Goal: Task Accomplishment & Management: Manage account settings

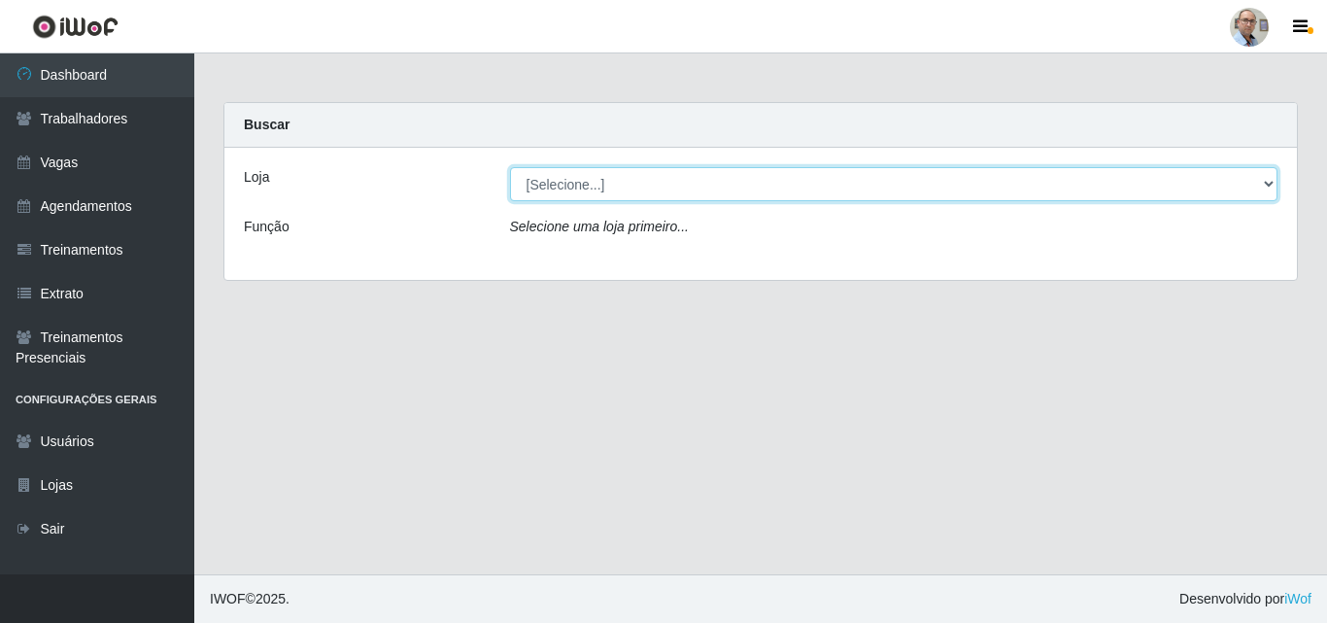
drag, startPoint x: 0, startPoint y: 0, endPoint x: 567, endPoint y: 176, distance: 593.9
click at [567, 176] on select "[Selecione...] Mar Vermelho - Loja 04" at bounding box center [894, 184] width 768 height 34
select select "251"
click at [510, 167] on select "[Selecione...] Mar Vermelho - Loja 04" at bounding box center [894, 184] width 768 height 34
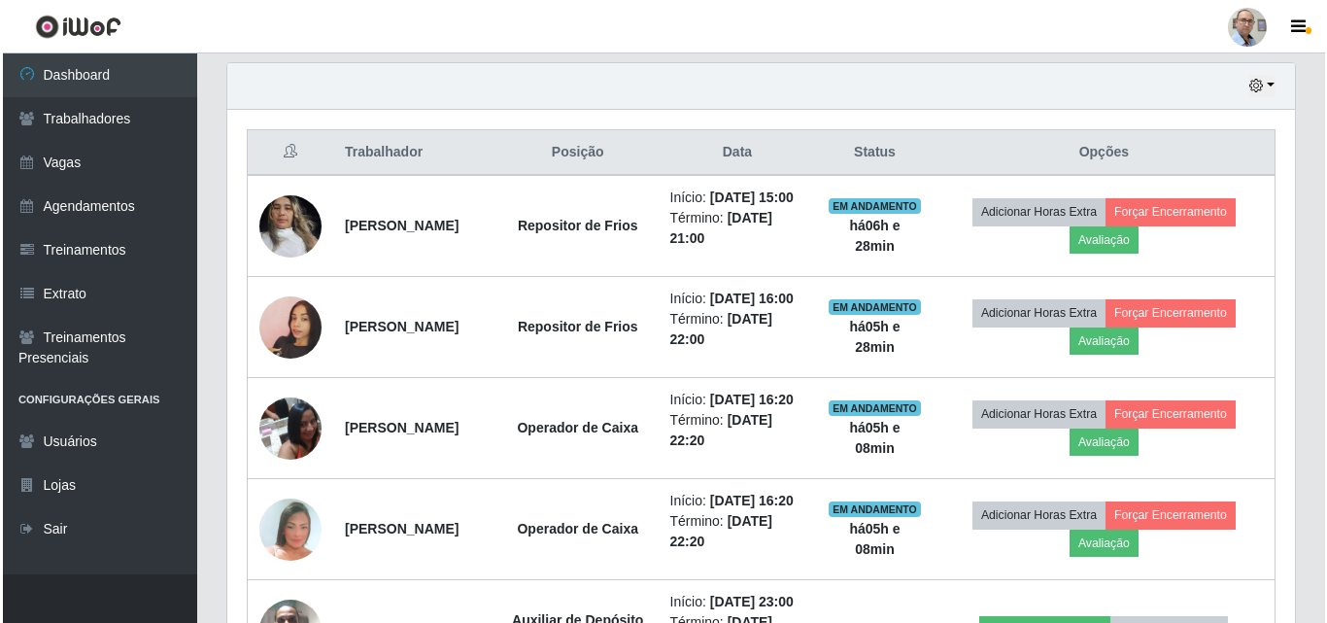
scroll to position [680, 0]
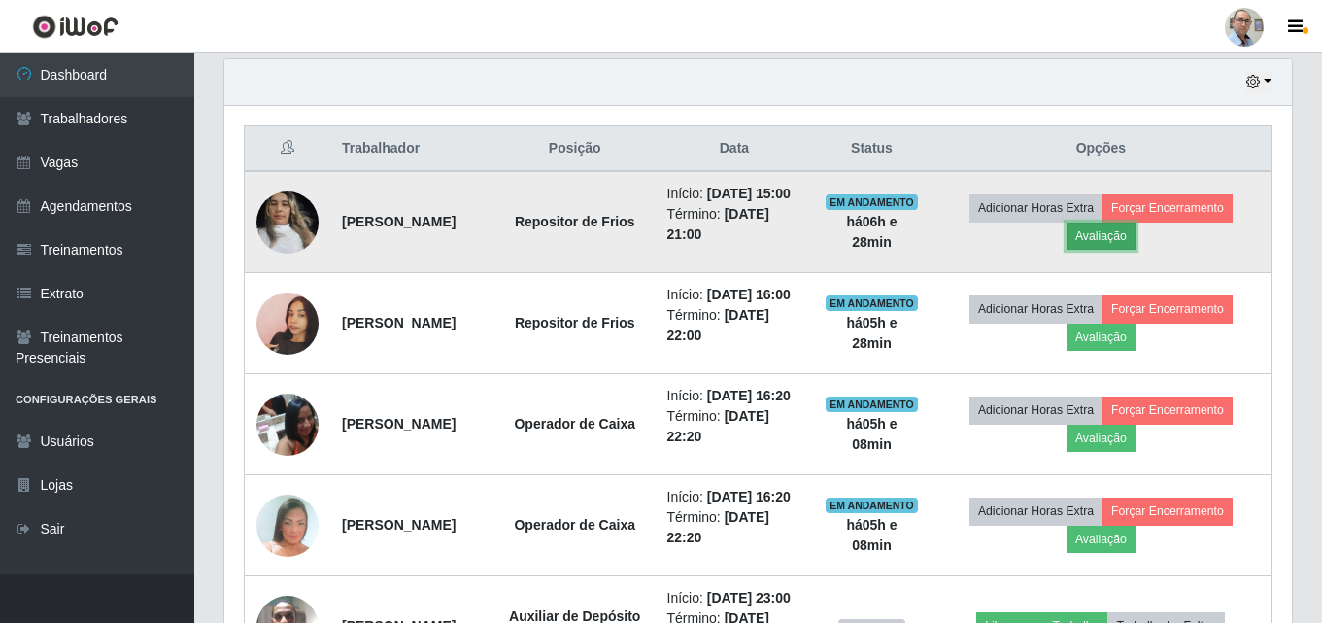
click at [1134, 247] on button "Avaliação" at bounding box center [1101, 235] width 69 height 27
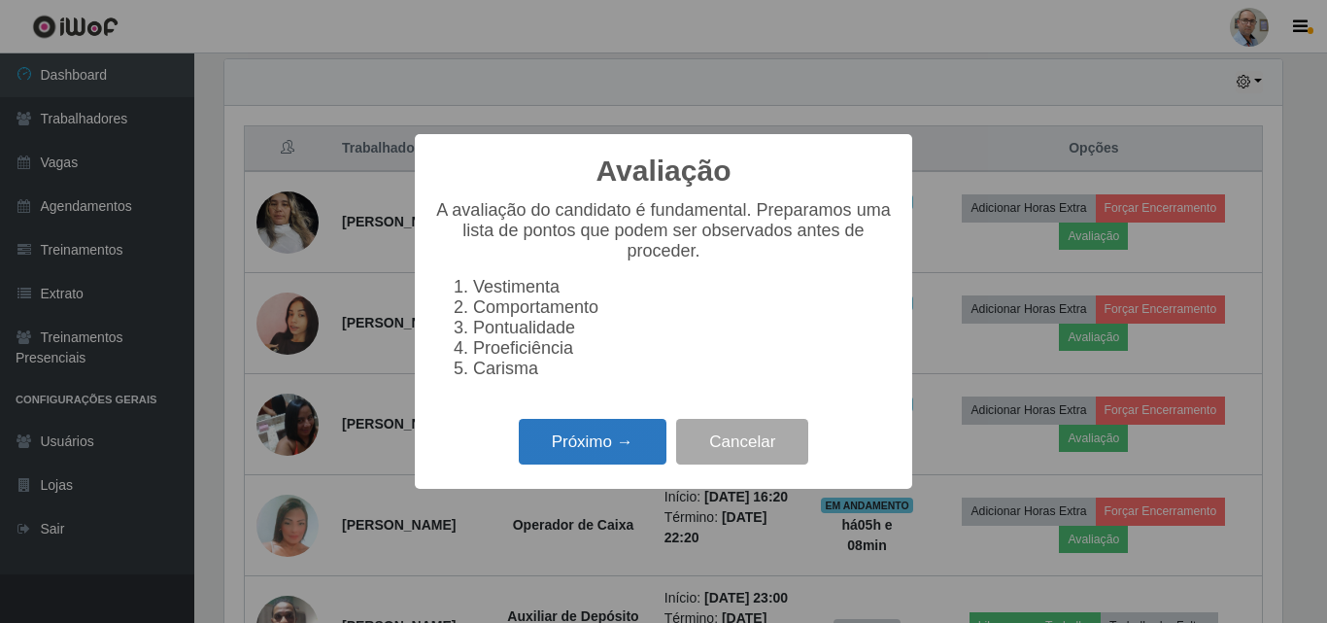
scroll to position [403, 1058]
click at [582, 432] on button "Próximo →" at bounding box center [593, 442] width 148 height 46
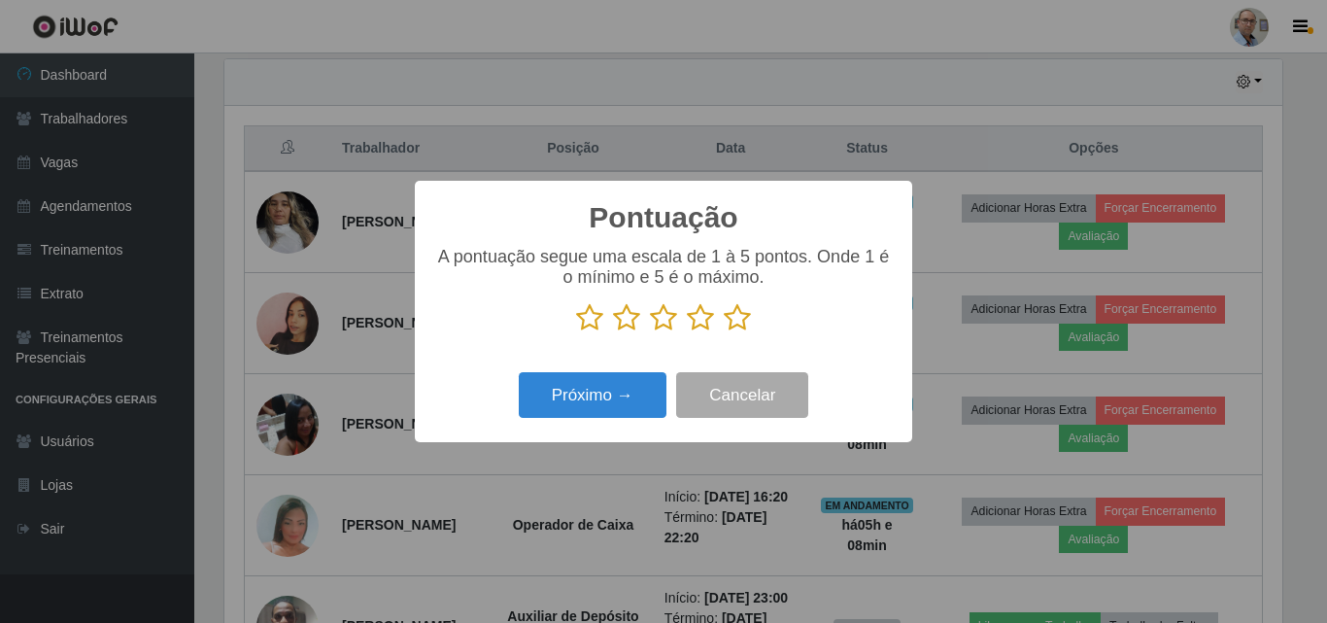
click at [735, 331] on icon at bounding box center [737, 317] width 27 height 29
click at [724, 332] on input "radio" at bounding box center [724, 332] width 0 height 0
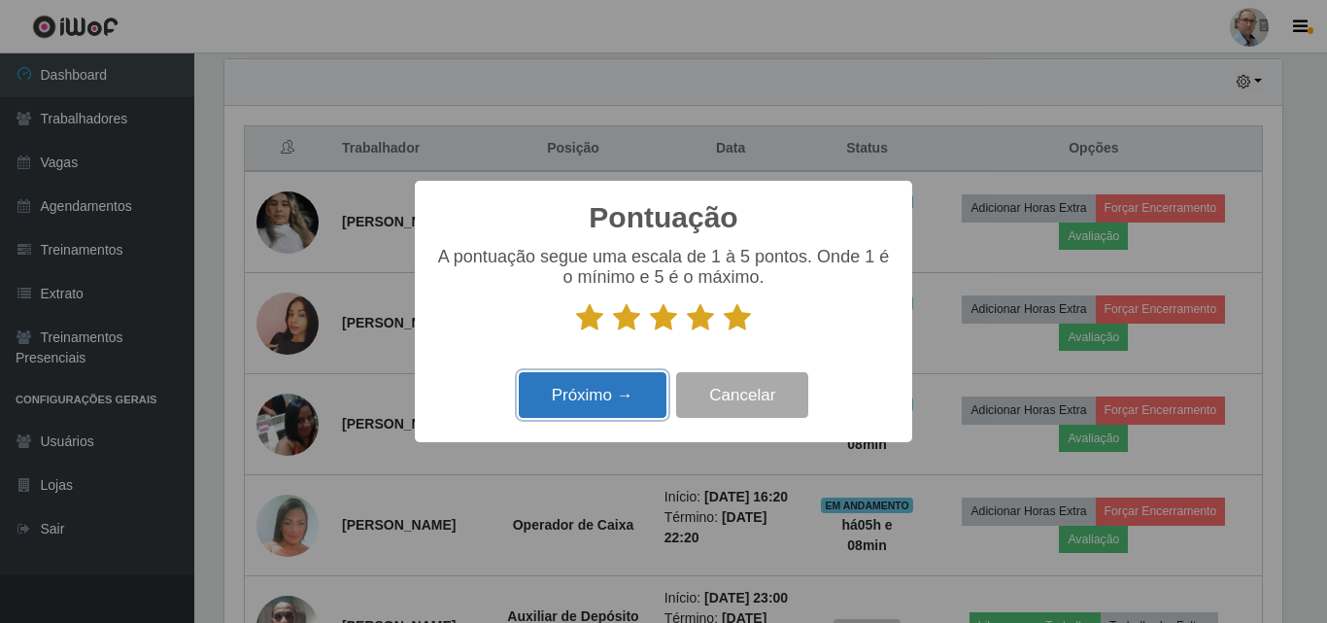
click at [590, 408] on button "Próximo →" at bounding box center [593, 395] width 148 height 46
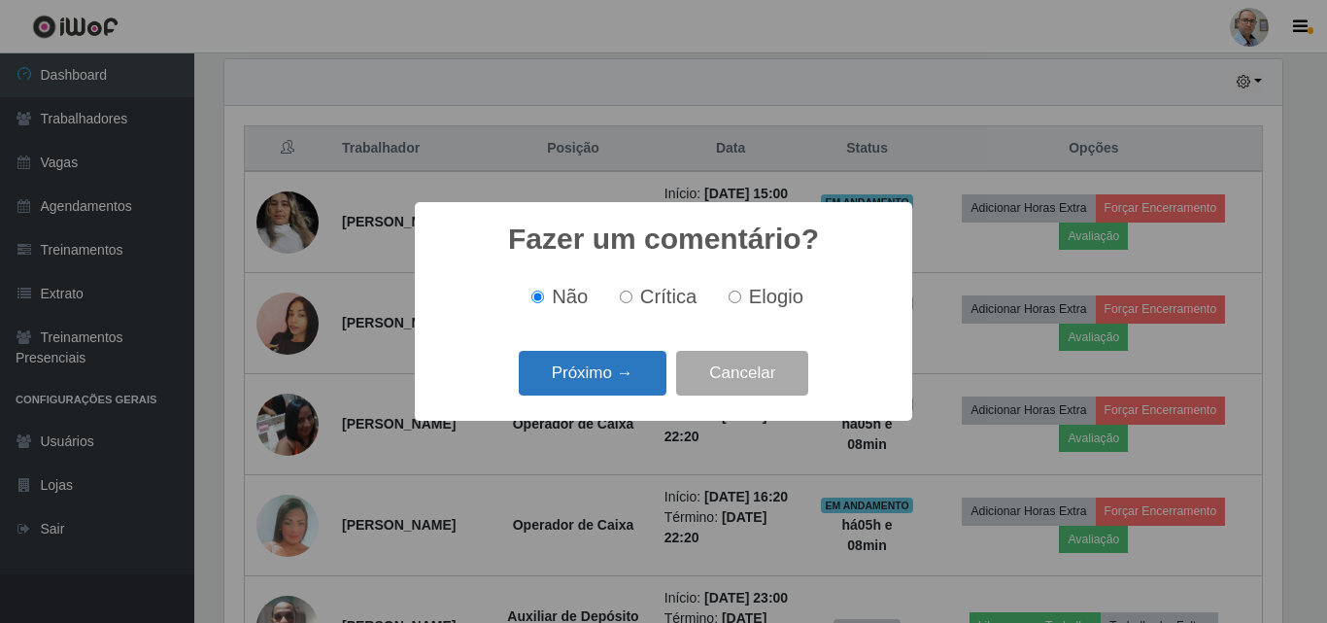
click at [566, 384] on button "Próximo →" at bounding box center [593, 374] width 148 height 46
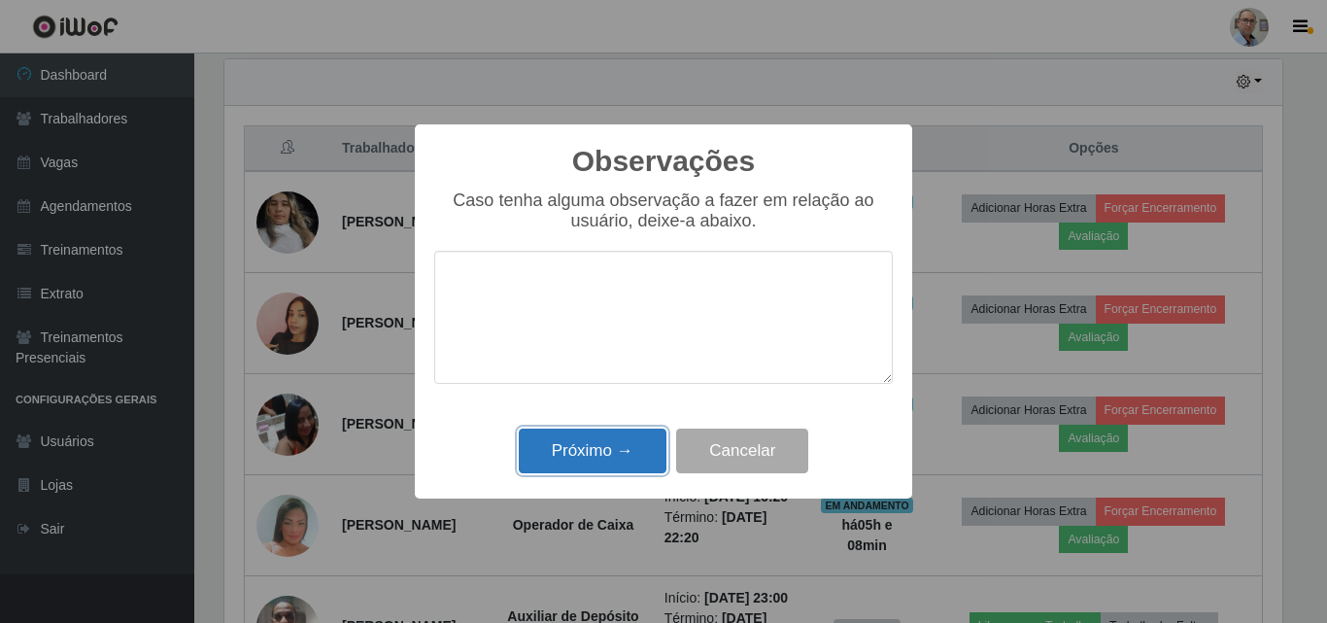
click at [576, 457] on button "Próximo →" at bounding box center [593, 451] width 148 height 46
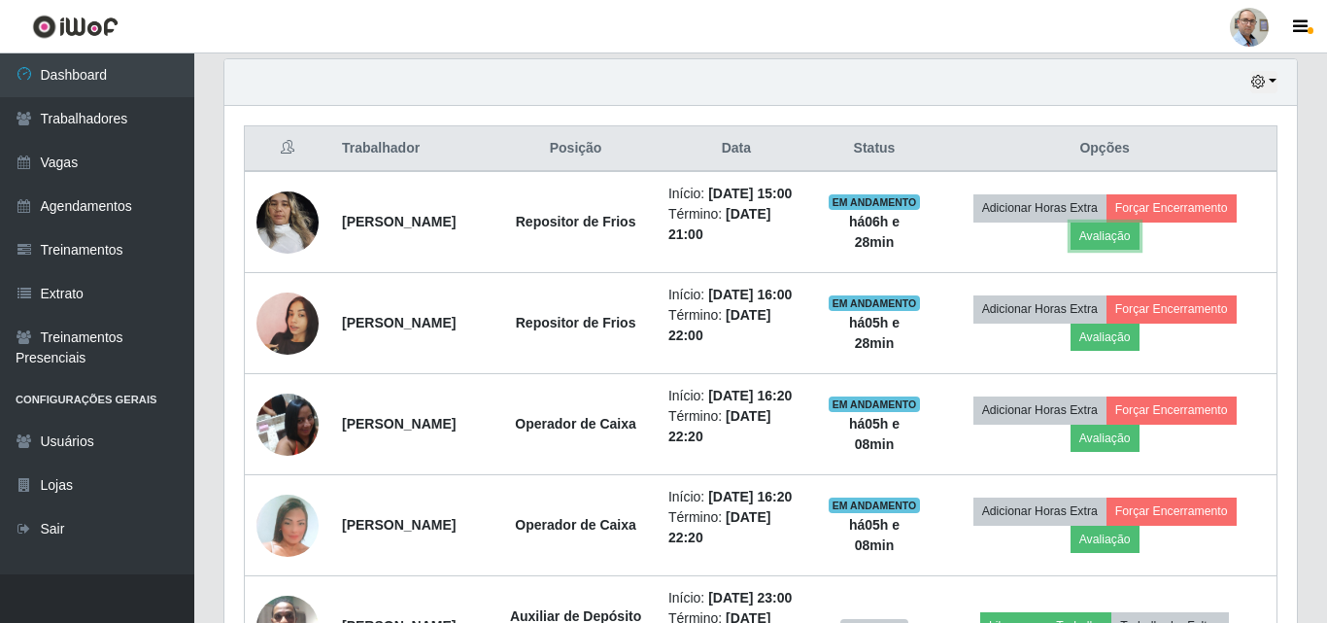
scroll to position [403, 1067]
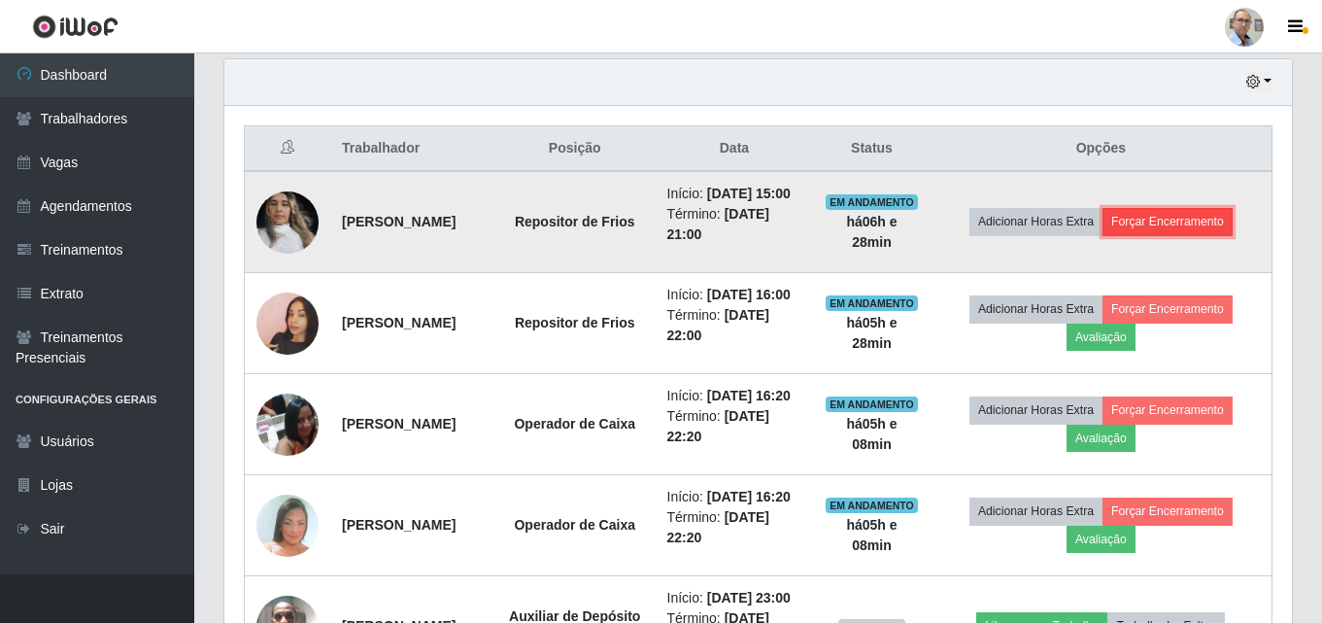
click at [1164, 224] on button "Forçar Encerramento" at bounding box center [1167, 221] width 130 height 27
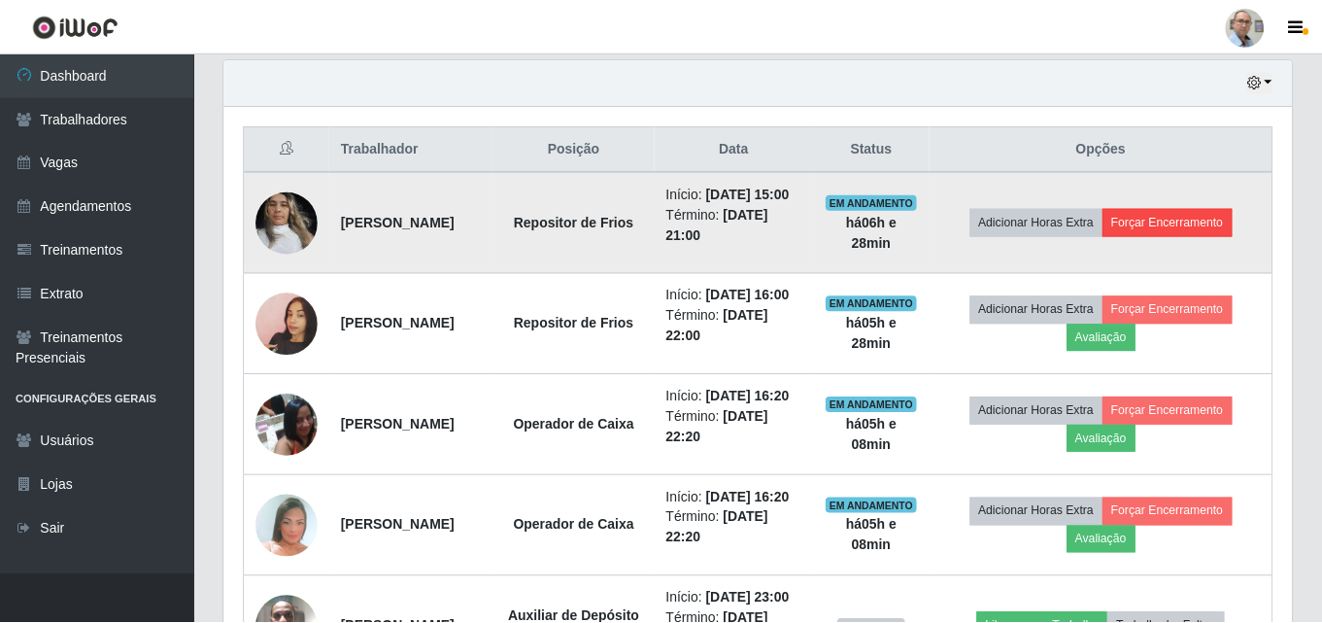
scroll to position [403, 1058]
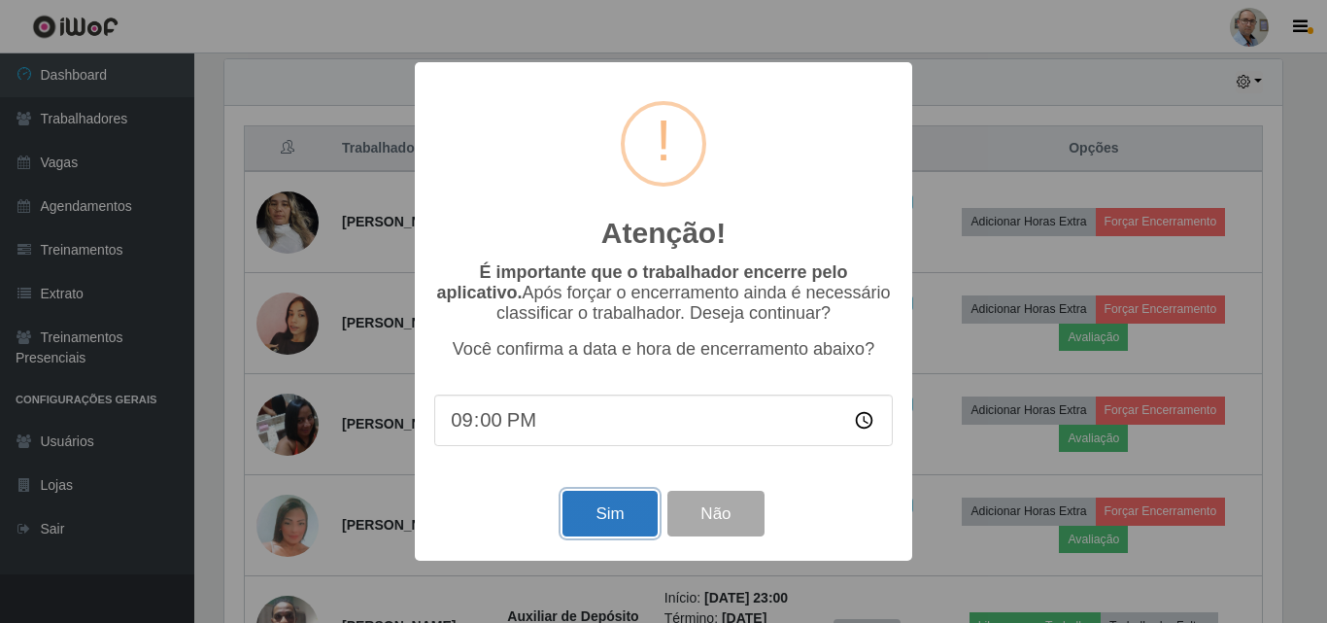
click at [595, 511] on button "Sim" at bounding box center [609, 514] width 94 height 46
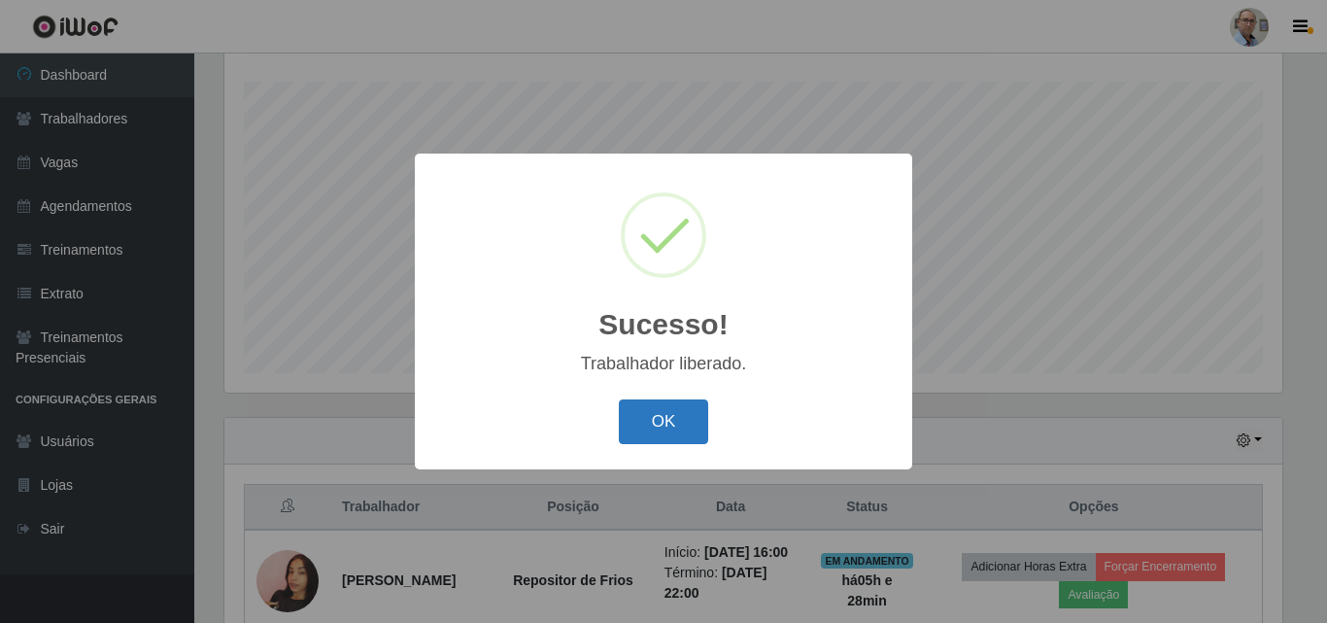
click at [651, 418] on button "OK" at bounding box center [664, 422] width 90 height 46
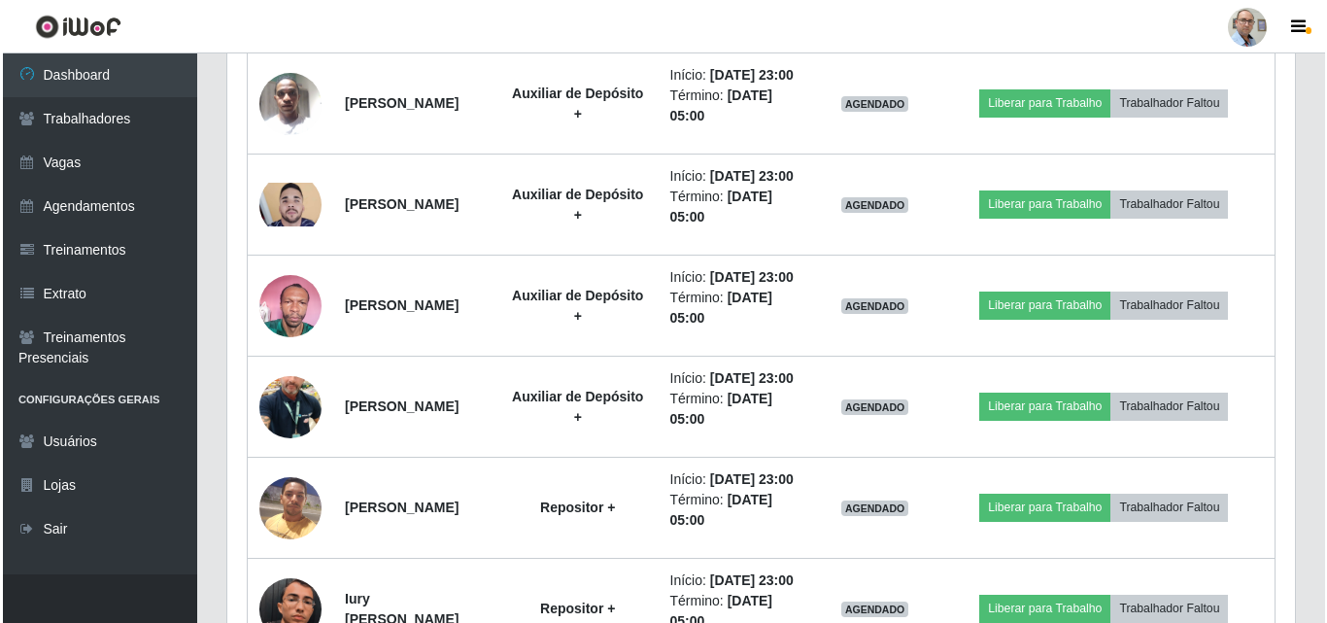
scroll to position [1050, 0]
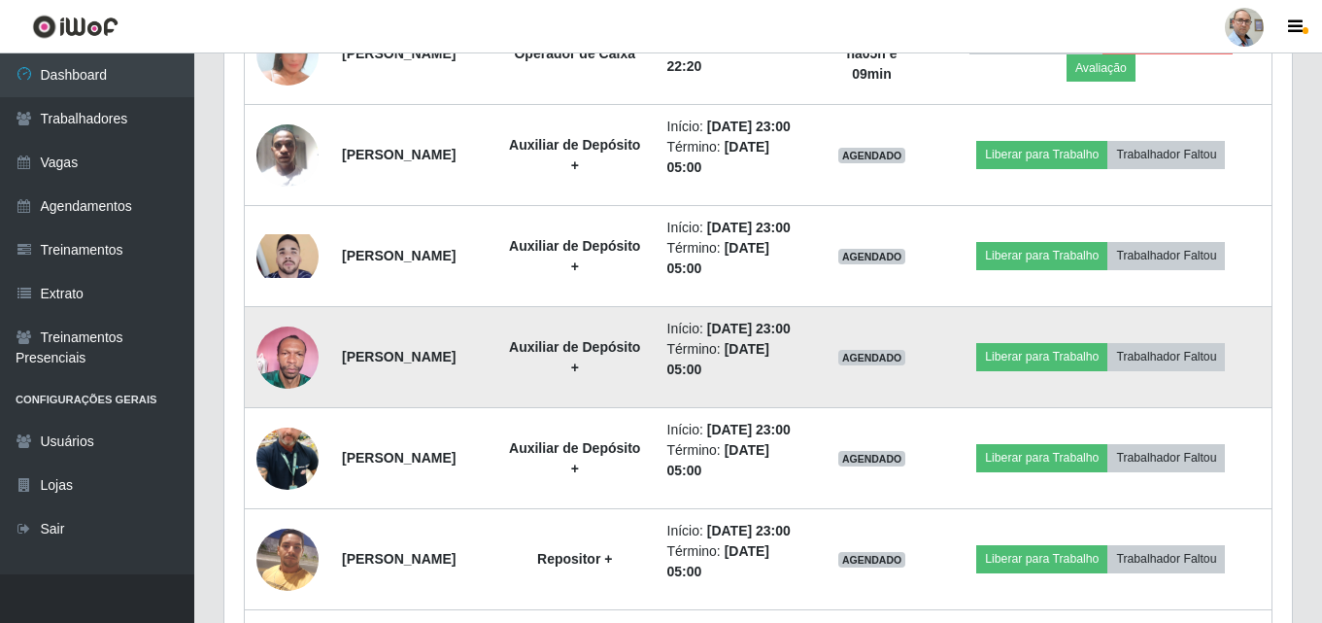
click at [286, 398] on img at bounding box center [287, 357] width 62 height 83
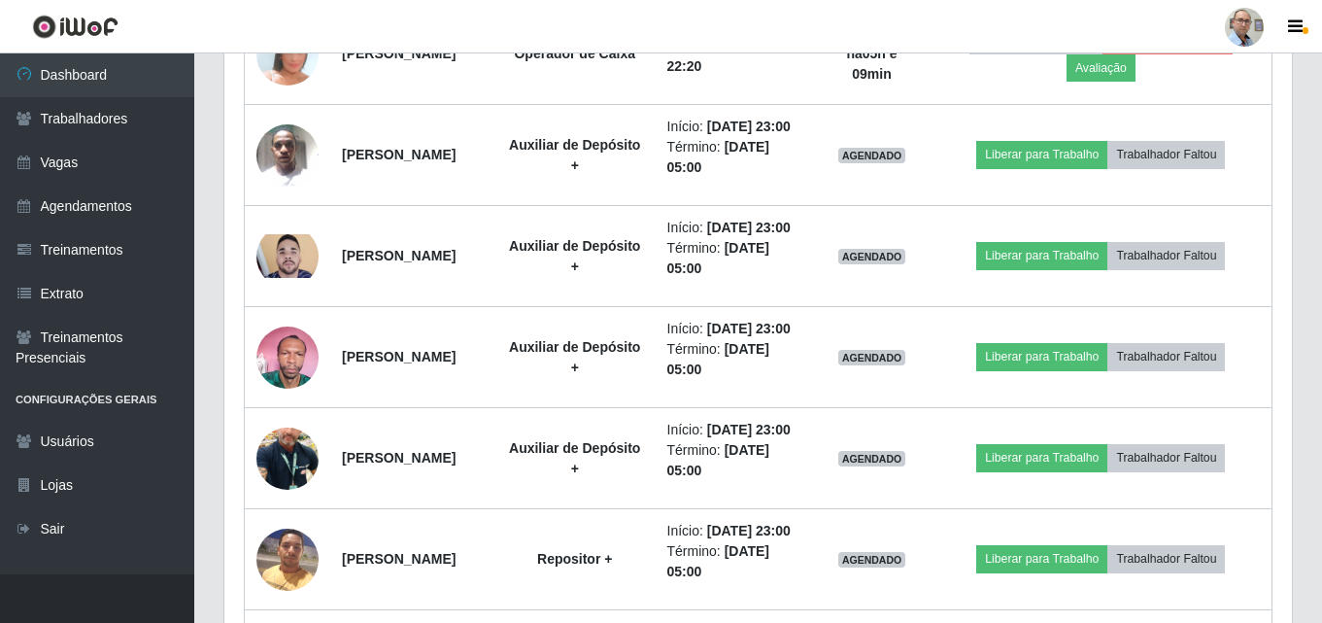
click at [1236, 18] on div at bounding box center [1244, 27] width 39 height 39
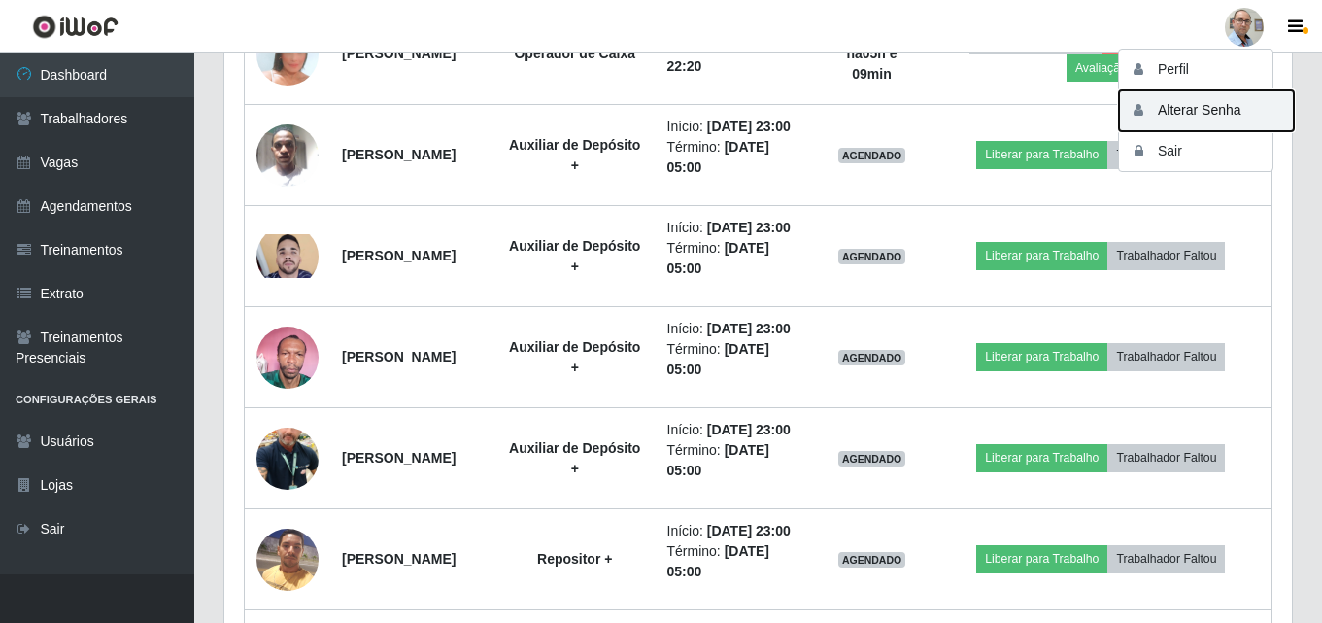
click at [1182, 109] on button "Alterar Senha" at bounding box center [1206, 110] width 175 height 41
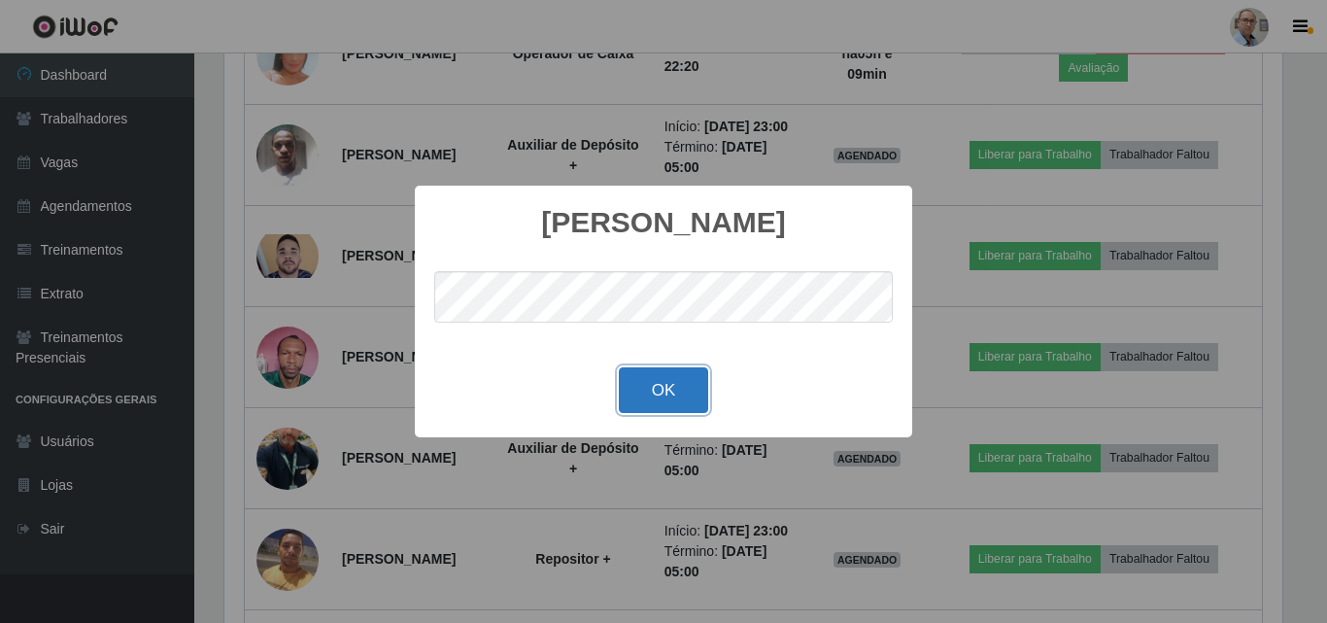
click at [666, 399] on button "OK" at bounding box center [664, 390] width 90 height 46
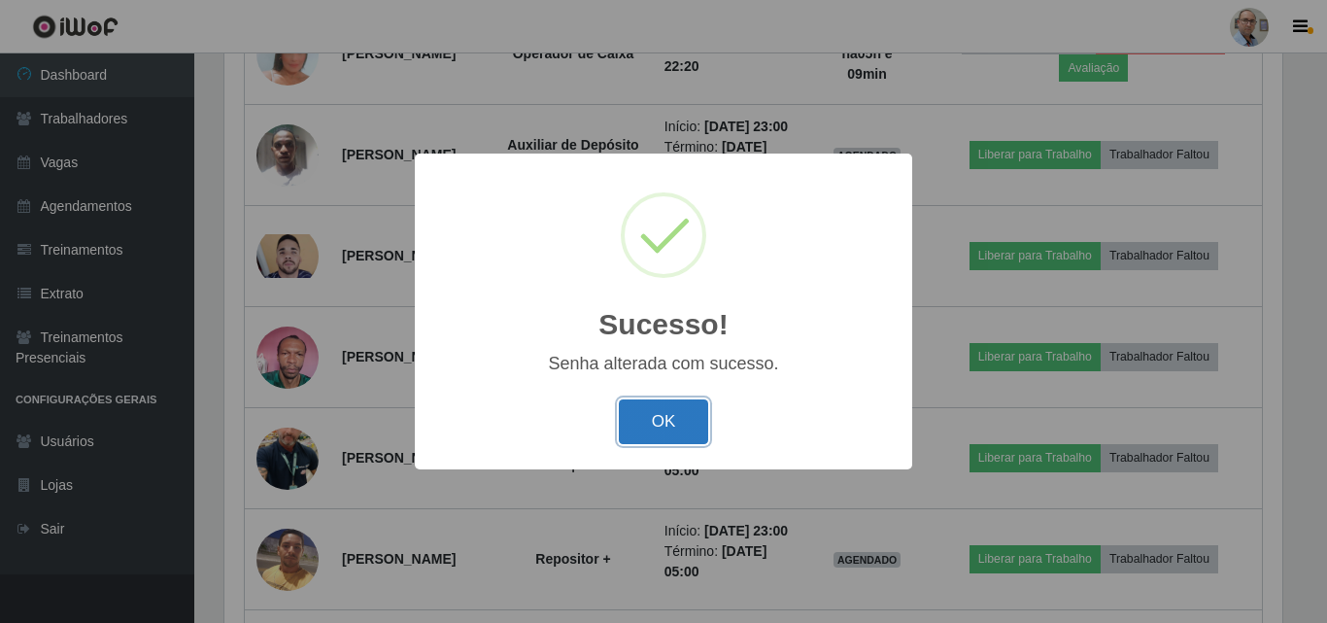
click at [665, 418] on button "OK" at bounding box center [664, 422] width 90 height 46
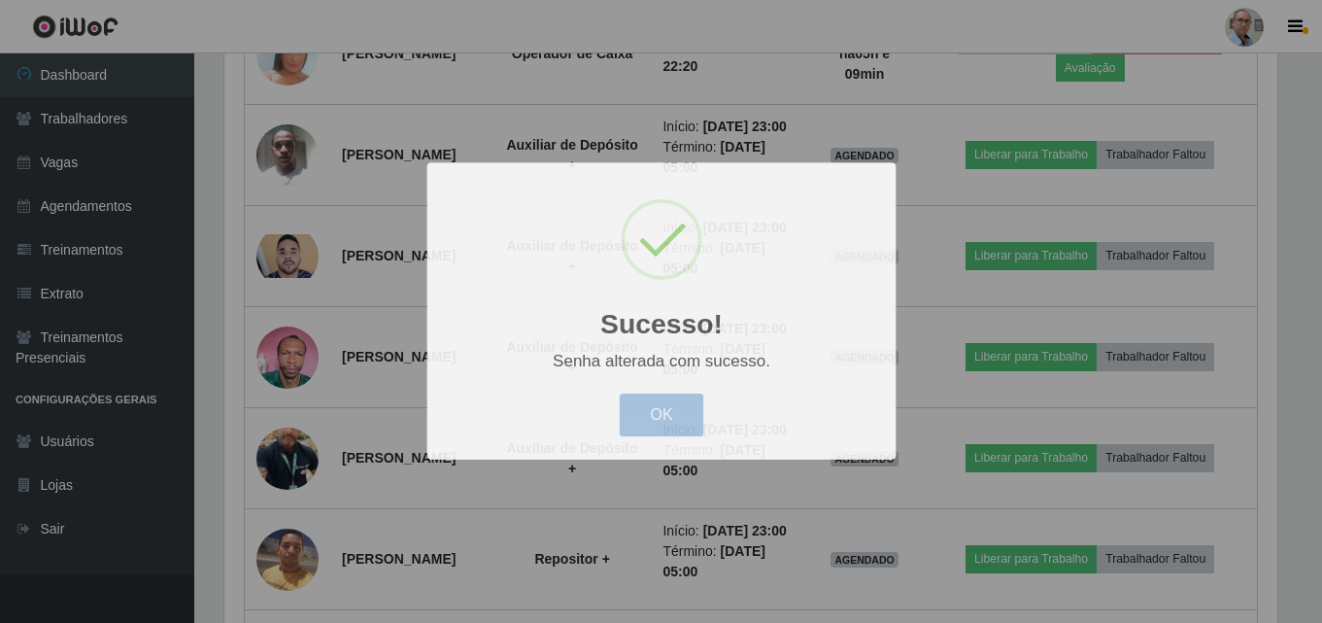
scroll to position [403, 1067]
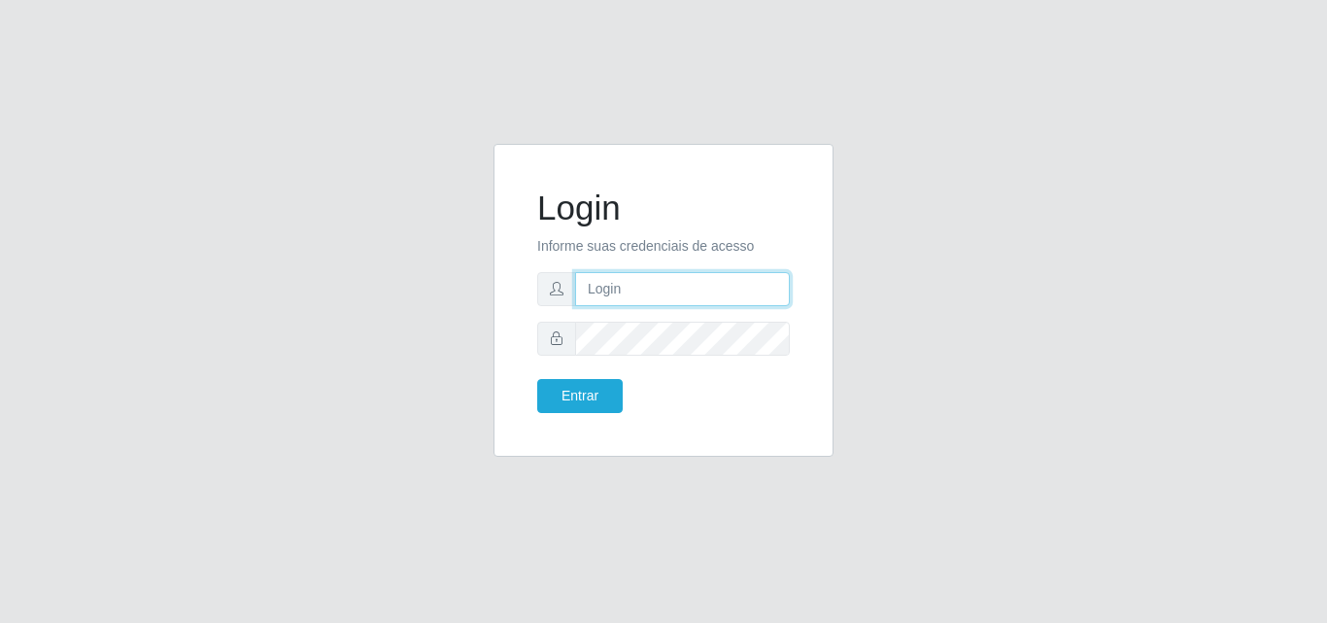
type input "[EMAIL_ADDRESS][DOMAIN_NAME]"
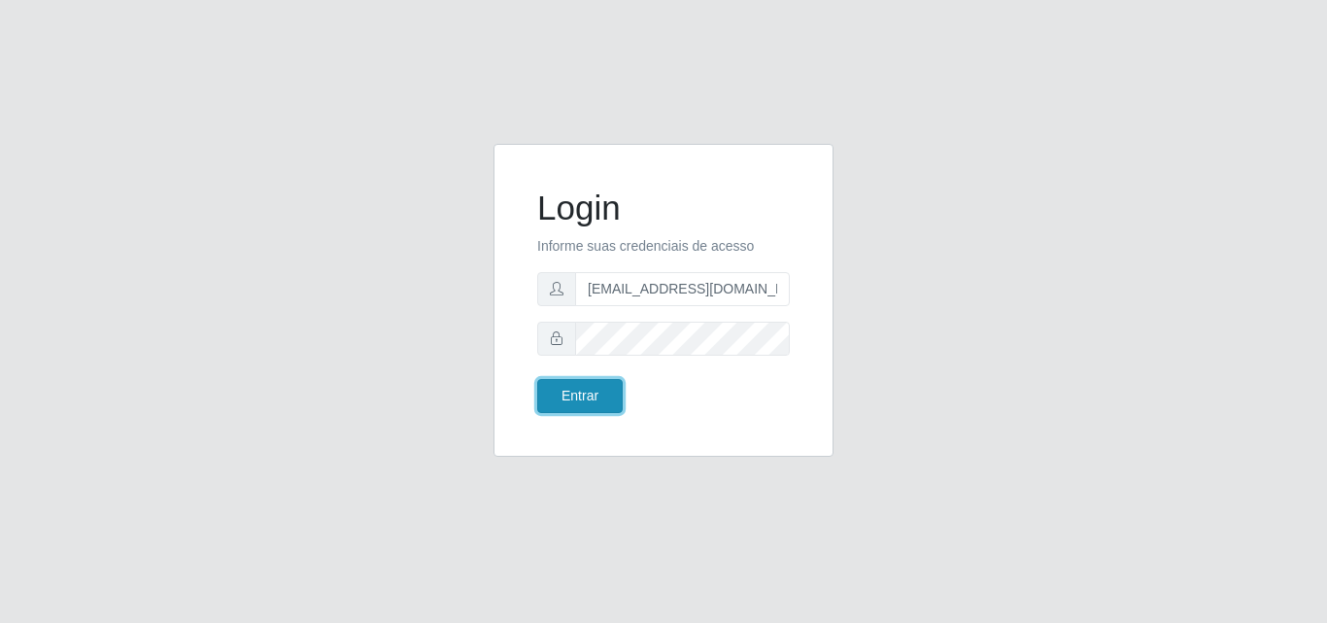
click at [584, 400] on button "Entrar" at bounding box center [579, 396] width 85 height 34
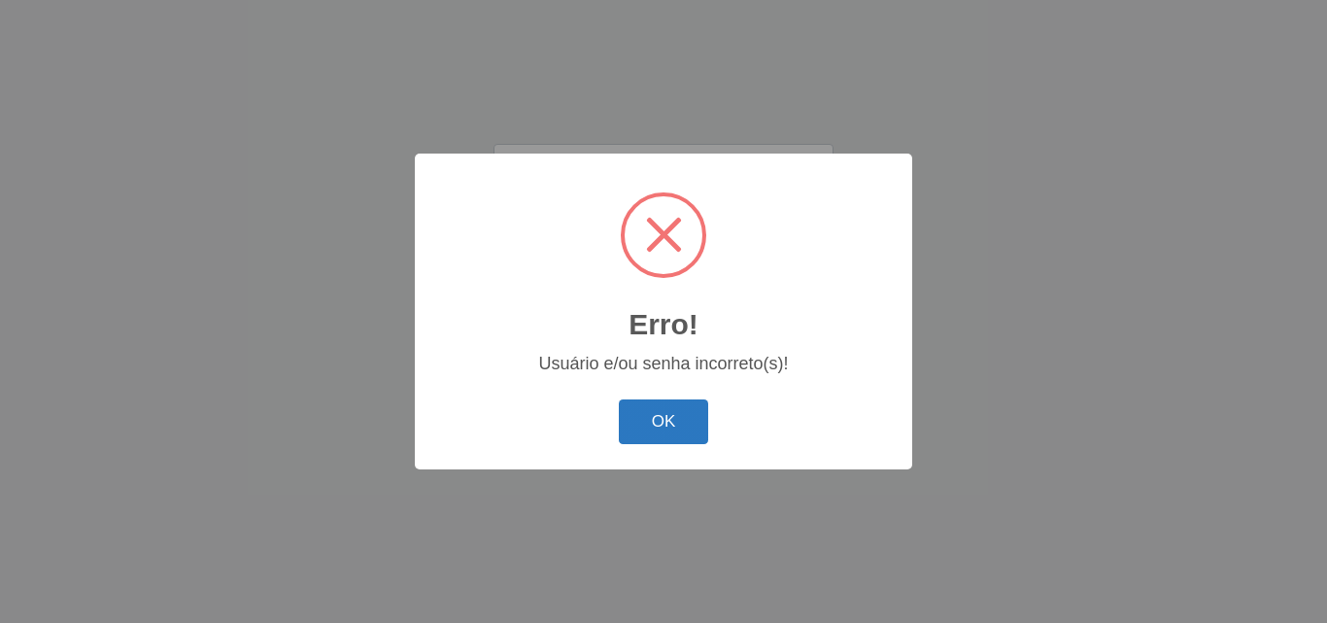
click at [694, 422] on button "OK" at bounding box center [664, 422] width 90 height 46
click at [661, 432] on button "OK" at bounding box center [664, 422] width 90 height 46
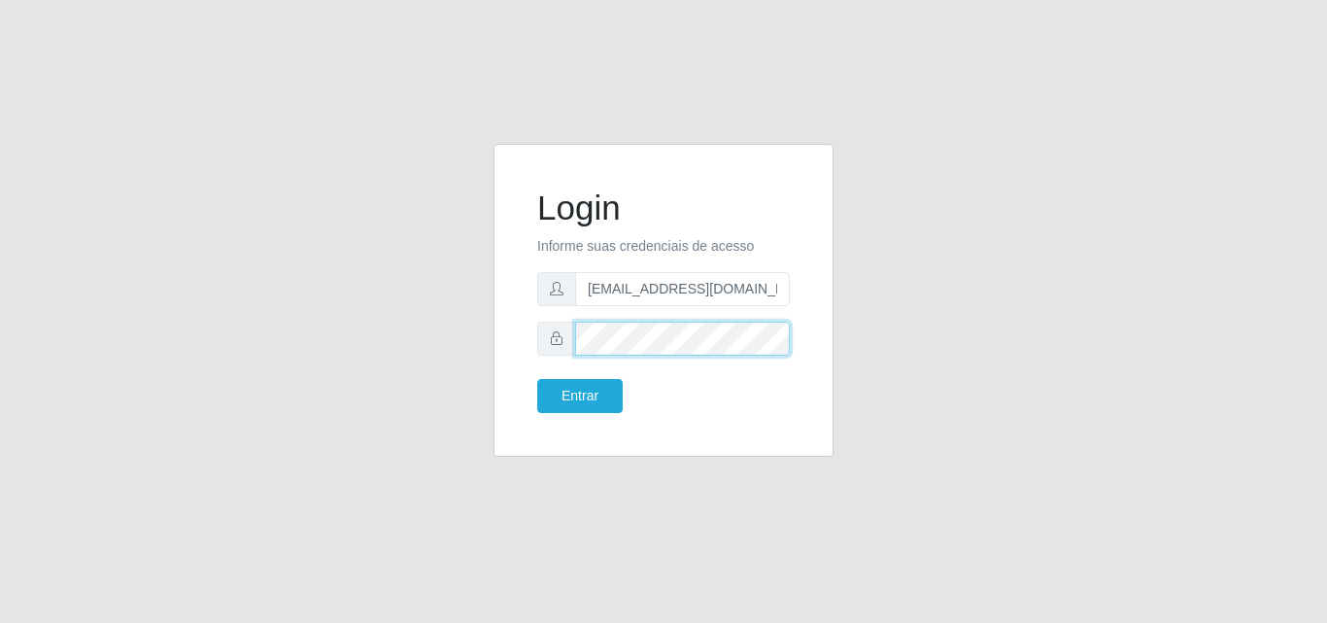
click at [375, 377] on div "Login Informe suas credenciais de acesso [EMAIL_ADDRESS][DOMAIN_NAME] Entrar" at bounding box center [663, 312] width 1107 height 336
click at [537, 379] on button "Entrar" at bounding box center [579, 396] width 85 height 34
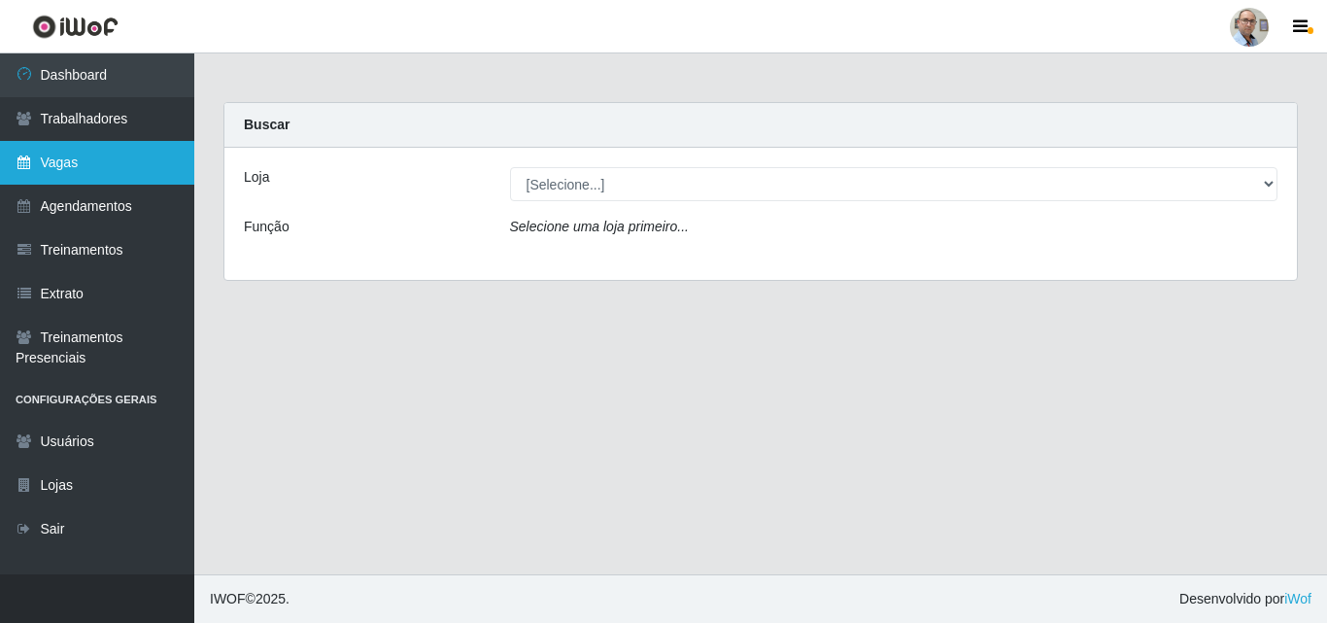
click at [55, 153] on link "Vagas" at bounding box center [97, 163] width 194 height 44
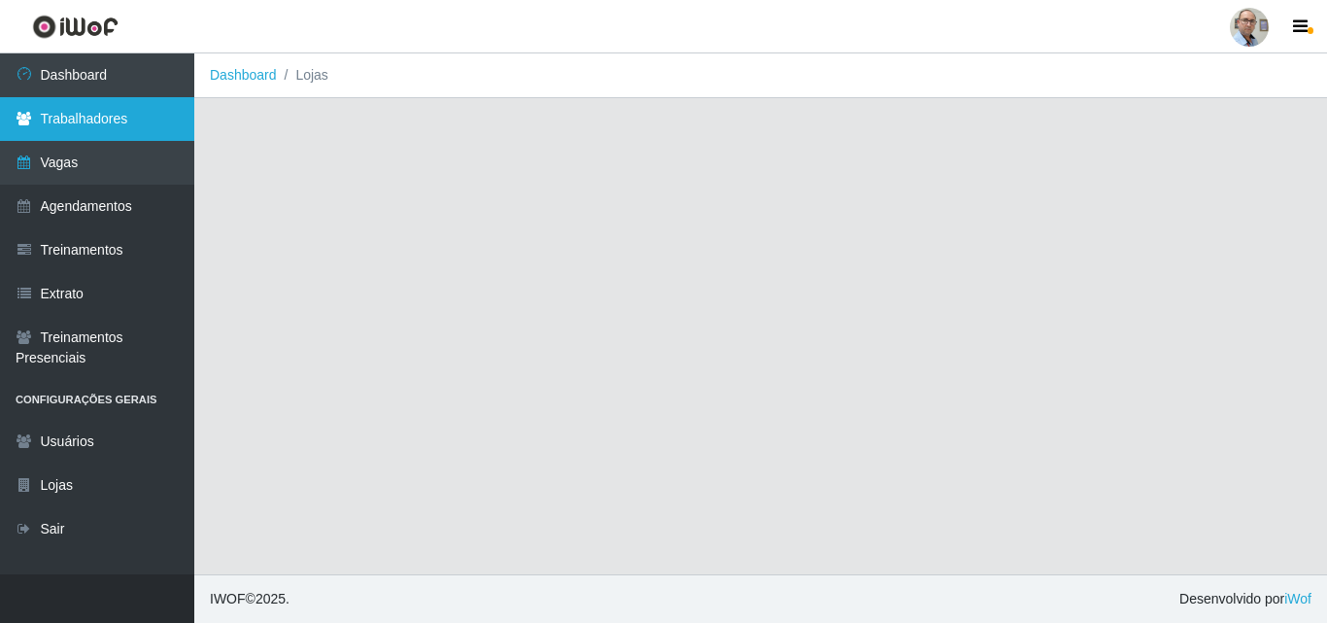
click at [107, 108] on link "Trabalhadores" at bounding box center [97, 119] width 194 height 44
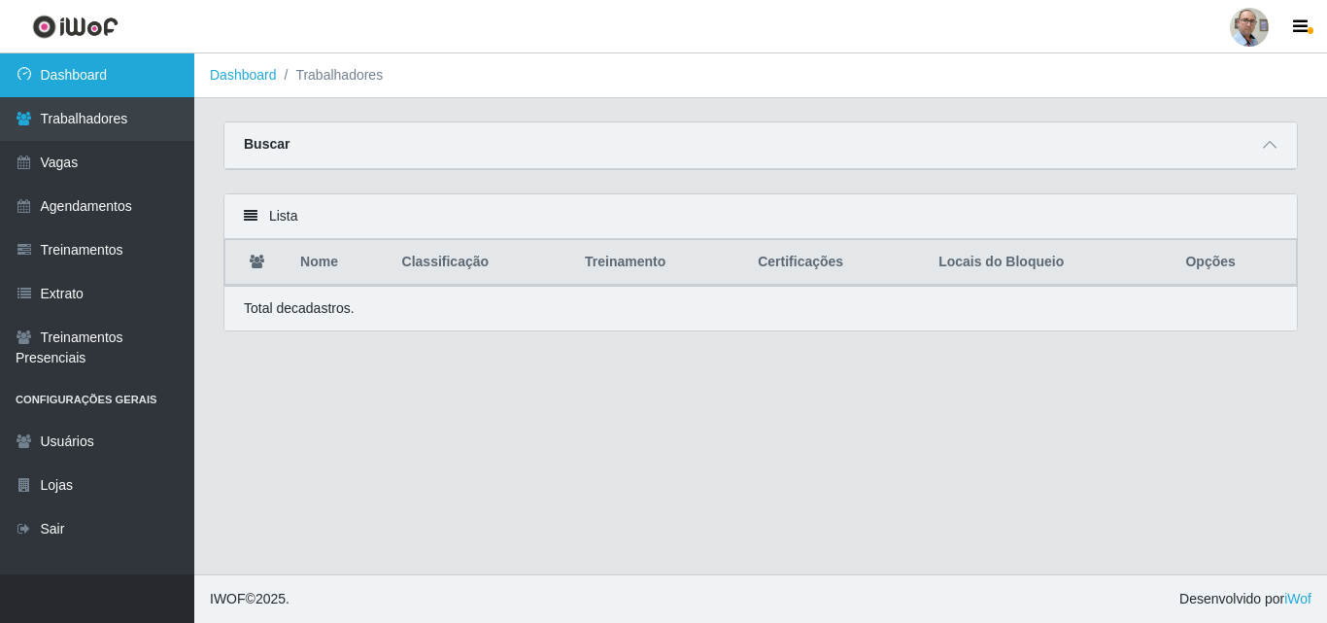
click at [132, 56] on link "Dashboard" at bounding box center [97, 75] width 194 height 44
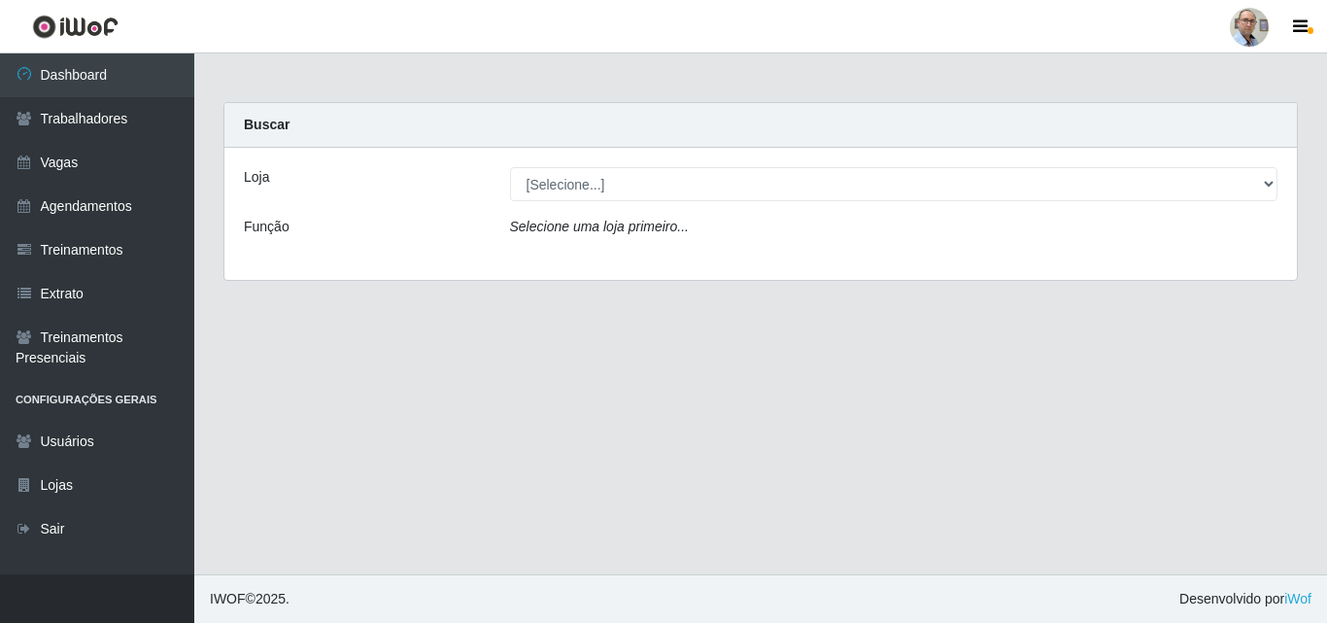
click at [1270, 346] on main "Carregando... Buscar Loja [Selecione...] Mar Vermelho - Loja 04 Função Selecion…" at bounding box center [760, 313] width 1133 height 521
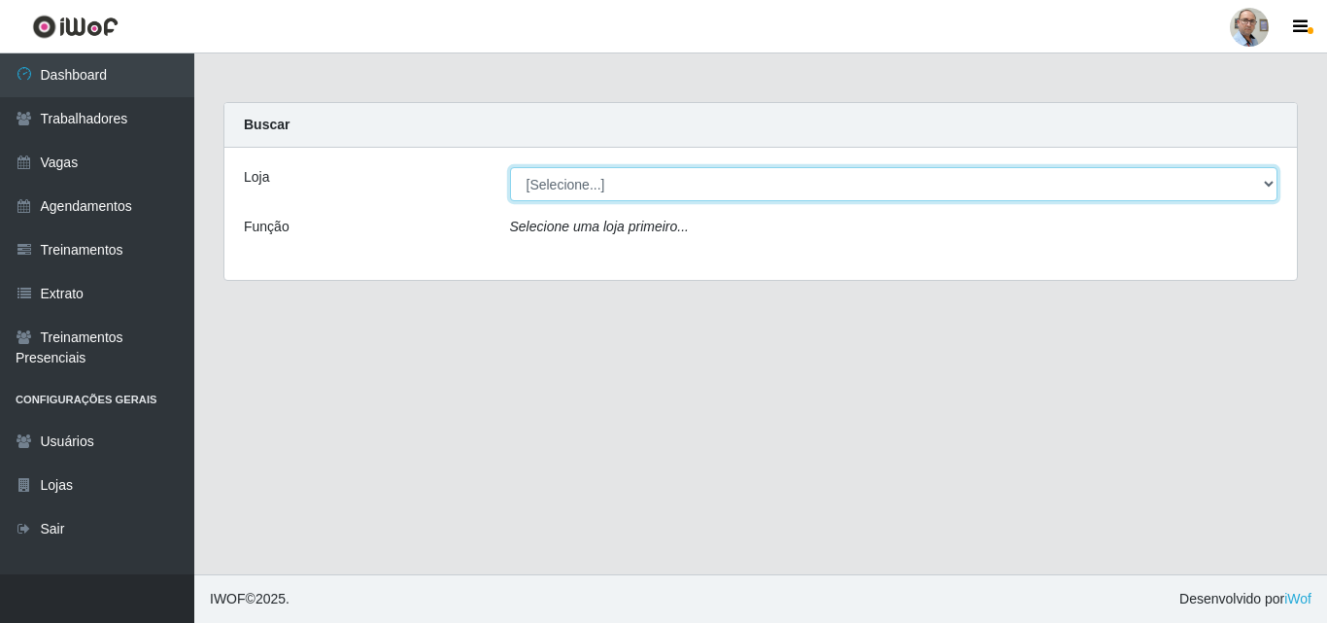
click at [911, 185] on select "[Selecione...] Mar Vermelho - Loja 04" at bounding box center [894, 184] width 768 height 34
select select "251"
click at [510, 167] on select "[Selecione...] Mar Vermelho - Loja 04" at bounding box center [894, 184] width 768 height 34
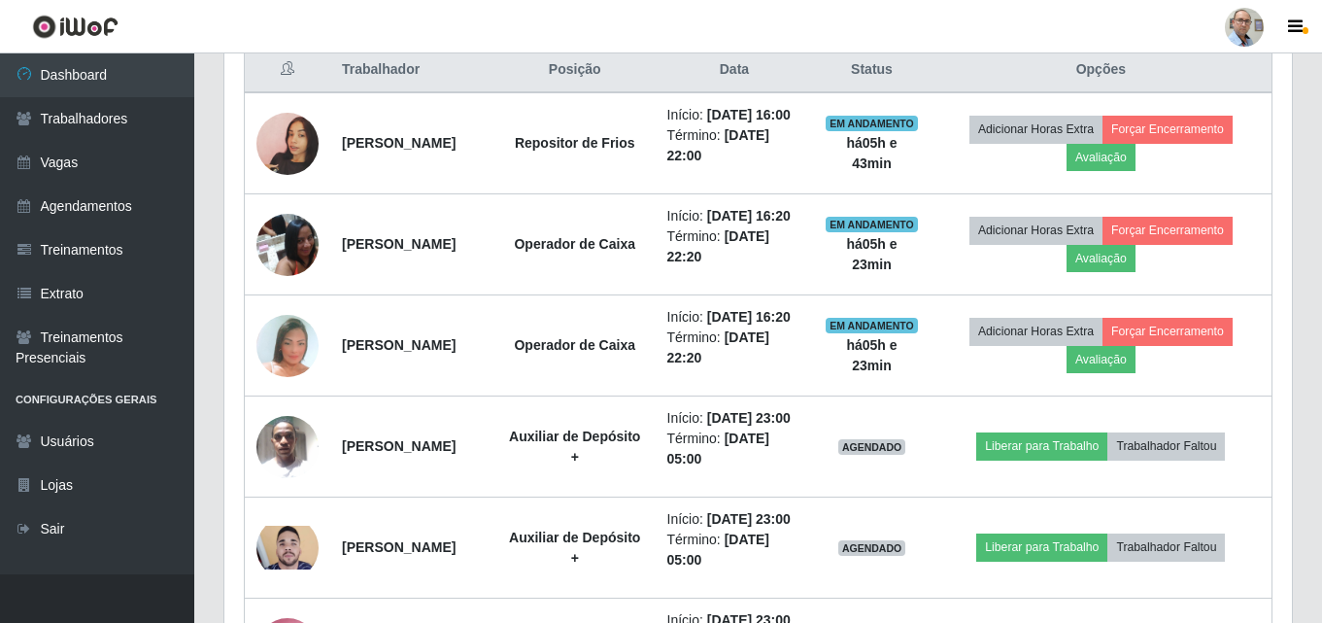
scroll to position [661, 0]
